Goal: Browse casually

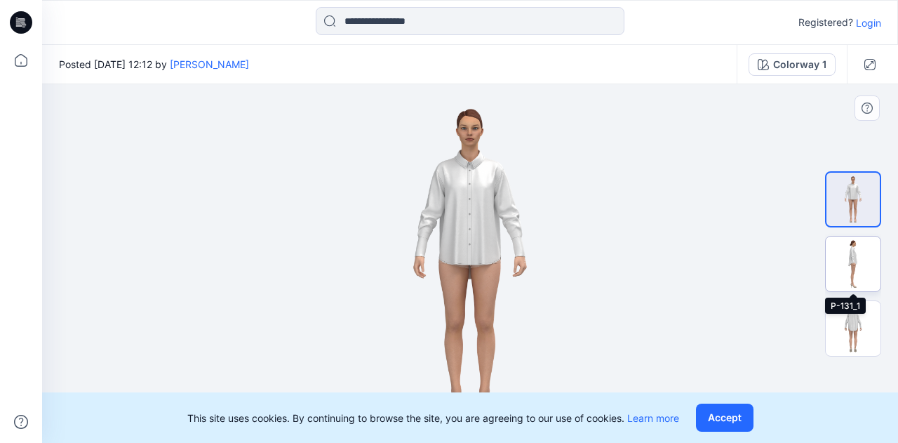
click at [853, 255] on img at bounding box center [853, 263] width 55 height 55
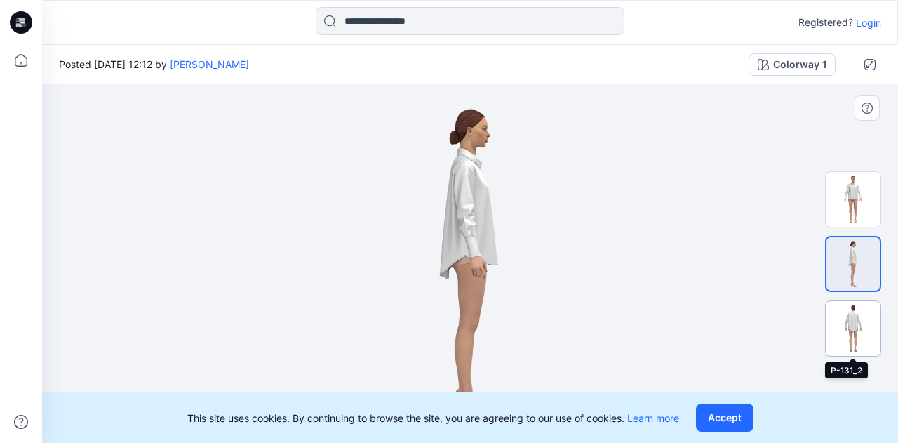
click at [847, 312] on img at bounding box center [853, 328] width 55 height 55
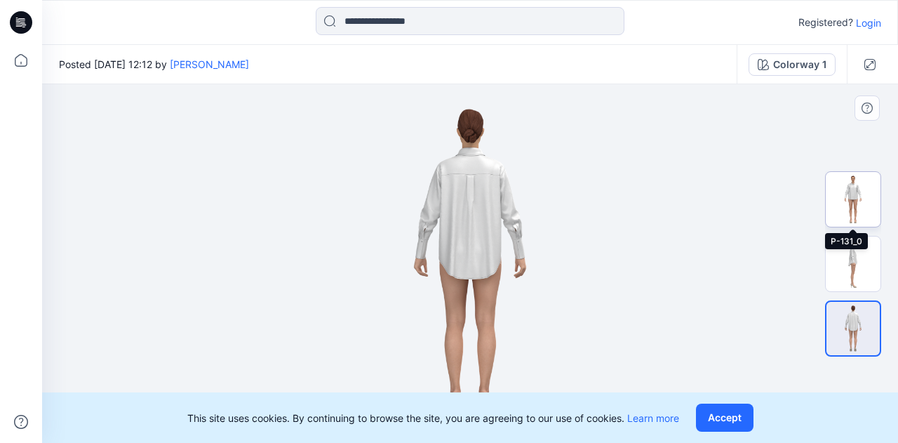
click at [841, 201] on img at bounding box center [853, 199] width 55 height 55
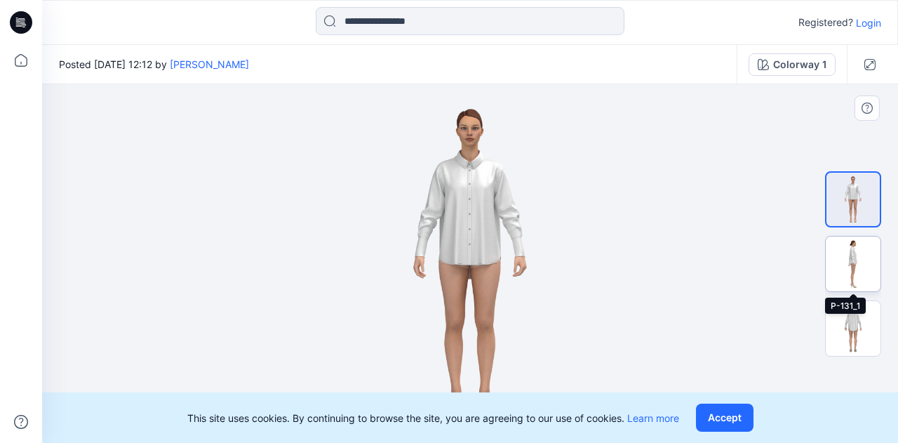
click at [843, 260] on img at bounding box center [853, 263] width 55 height 55
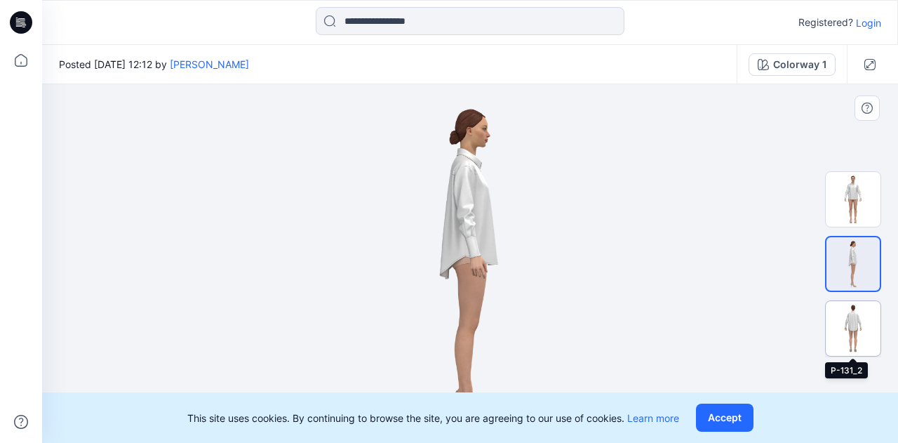
click at [838, 322] on img at bounding box center [853, 328] width 55 height 55
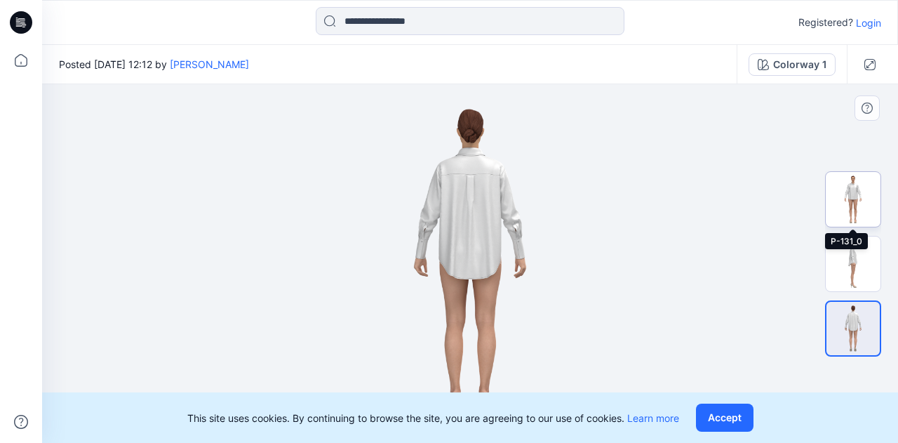
click at [849, 189] on img at bounding box center [853, 199] width 55 height 55
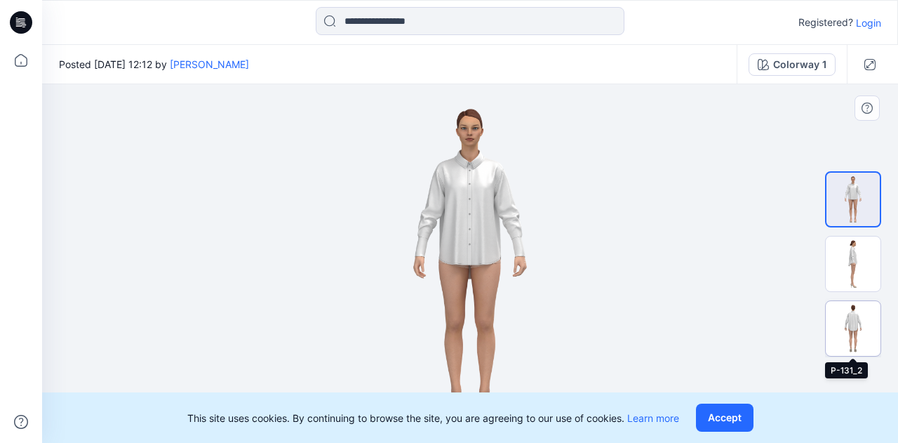
click at [857, 319] on img at bounding box center [853, 328] width 55 height 55
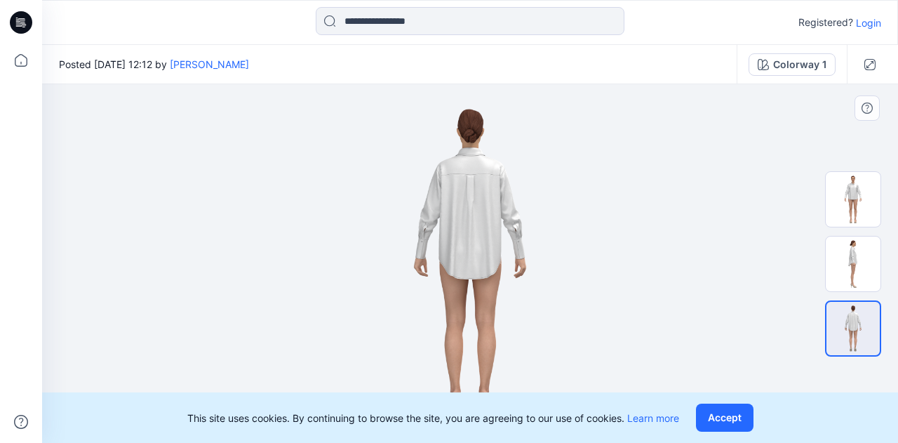
click at [516, 245] on img at bounding box center [470, 263] width 254 height 359
click at [848, 262] on img at bounding box center [853, 263] width 55 height 55
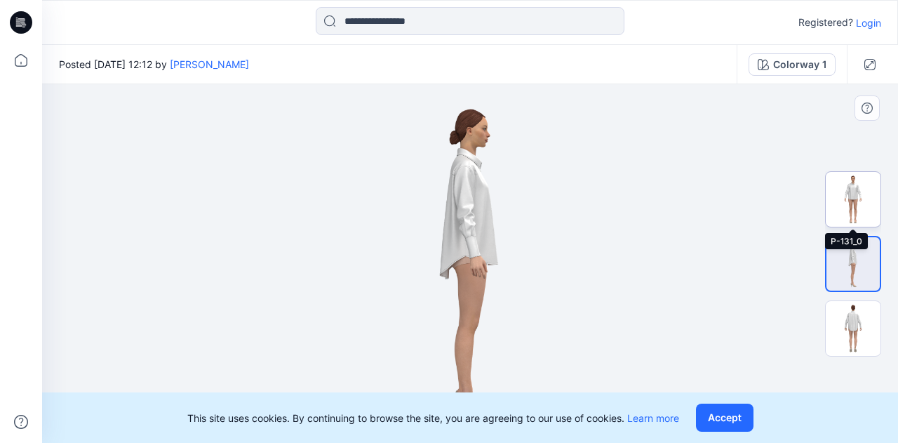
click at [856, 204] on img at bounding box center [853, 199] width 55 height 55
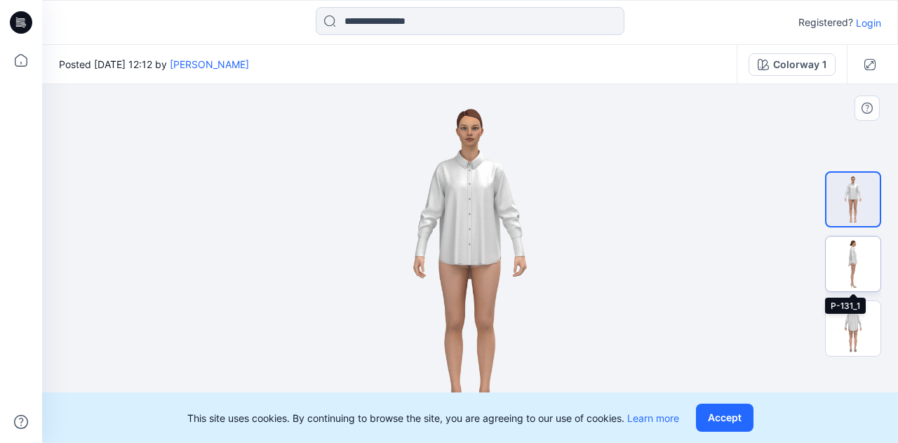
click at [853, 258] on img at bounding box center [853, 263] width 55 height 55
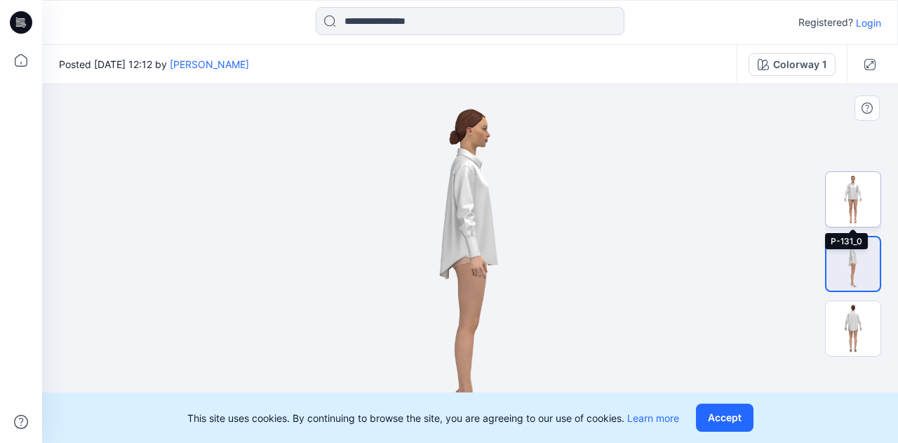
click at [850, 211] on img at bounding box center [853, 199] width 55 height 55
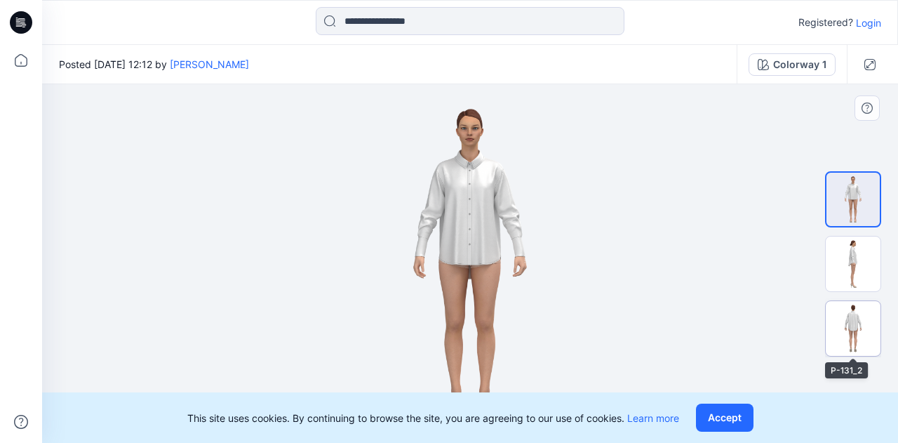
click at [841, 321] on img at bounding box center [853, 328] width 55 height 55
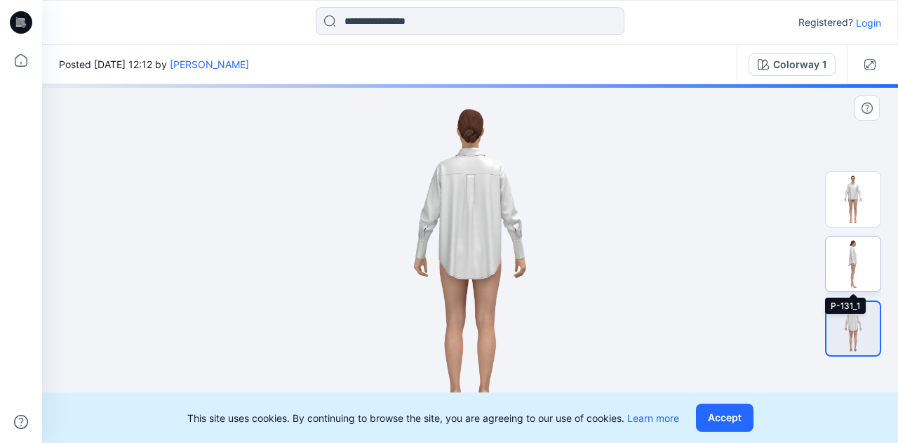
click at [844, 246] on img at bounding box center [853, 263] width 55 height 55
